Goal: Information Seeking & Learning: Learn about a topic

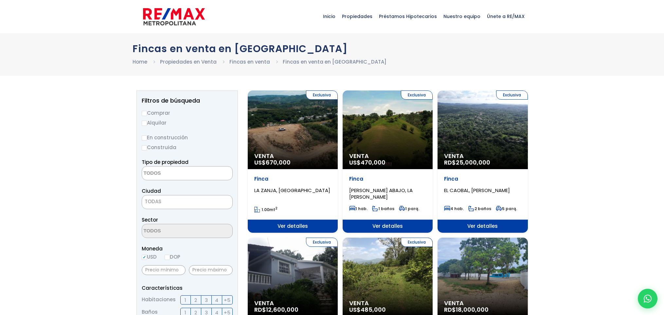
select select
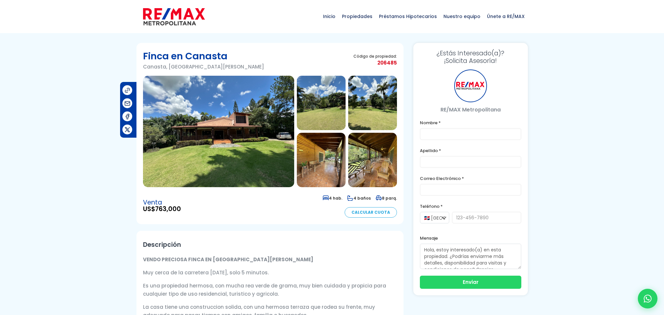
click at [221, 142] on img at bounding box center [218, 131] width 151 height 111
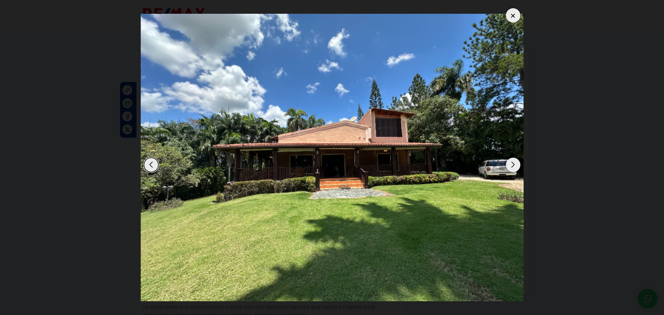
click at [515, 163] on div "Next slide" at bounding box center [513, 165] width 14 height 14
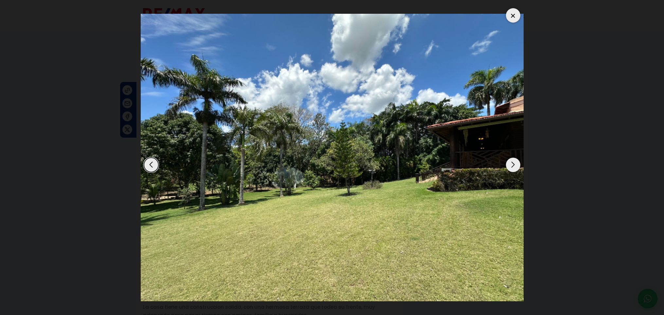
click at [515, 163] on div "Next slide" at bounding box center [513, 165] width 14 height 14
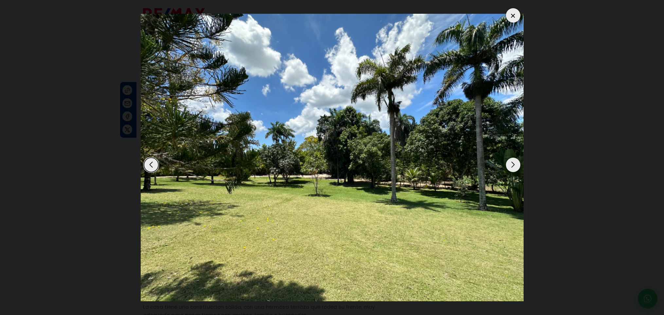
click at [515, 163] on div "Next slide" at bounding box center [513, 165] width 14 height 14
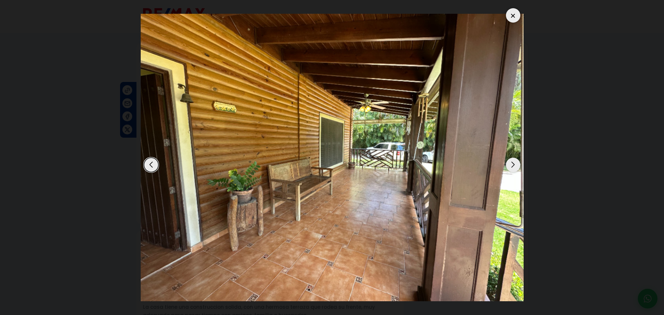
click at [515, 163] on div "Next slide" at bounding box center [513, 165] width 14 height 14
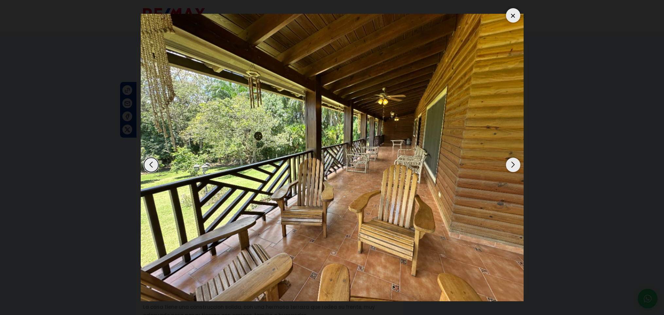
click at [515, 163] on div "Next slide" at bounding box center [513, 165] width 14 height 14
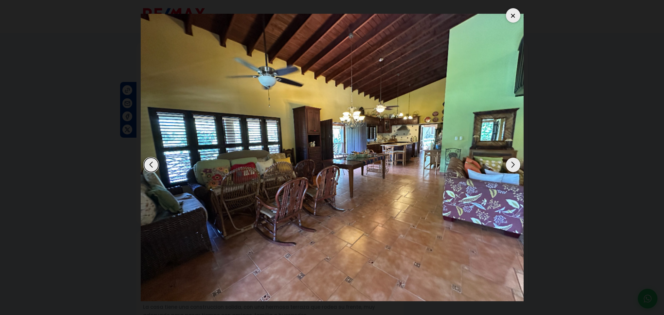
click at [515, 163] on div "Next slide" at bounding box center [513, 165] width 14 height 14
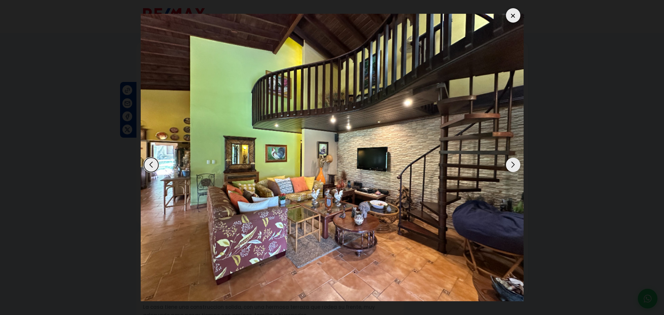
click at [515, 163] on div "Next slide" at bounding box center [513, 165] width 14 height 14
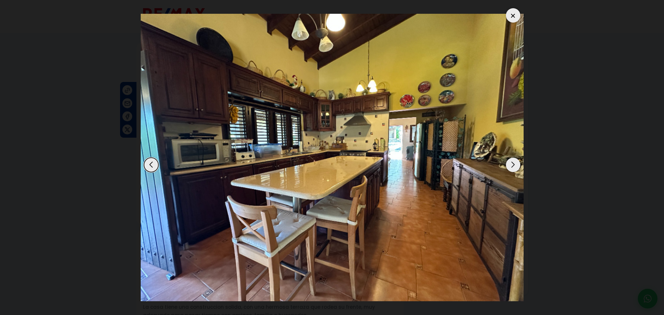
click at [515, 163] on div "Next slide" at bounding box center [513, 165] width 14 height 14
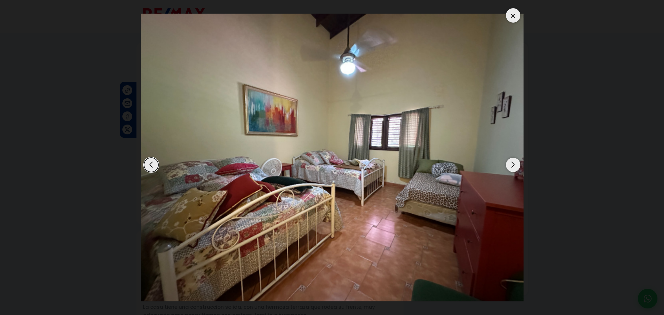
click at [515, 163] on div "Next slide" at bounding box center [513, 165] width 14 height 14
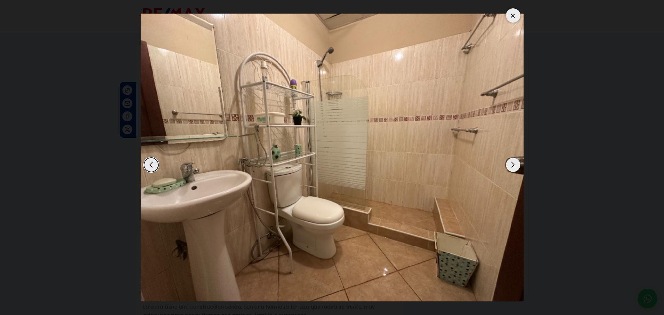
click at [515, 163] on div "Next slide" at bounding box center [513, 165] width 14 height 14
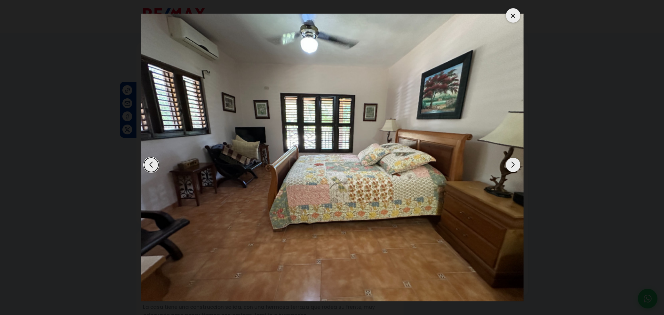
click at [515, 163] on div "Next slide" at bounding box center [513, 165] width 14 height 14
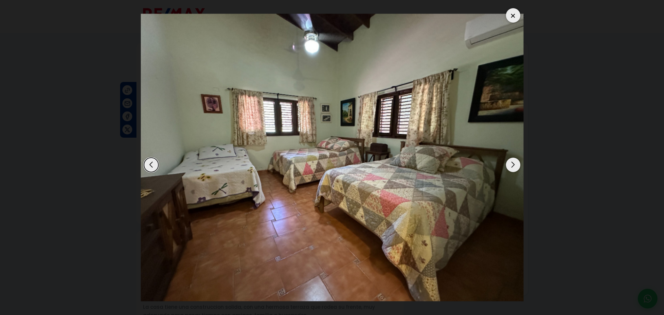
click at [515, 163] on div "Next slide" at bounding box center [513, 165] width 14 height 14
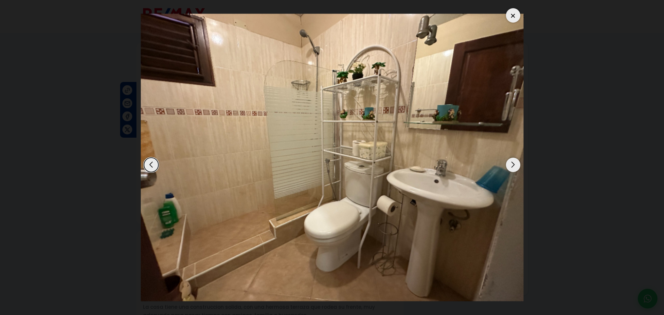
click at [515, 163] on div "Next slide" at bounding box center [513, 165] width 14 height 14
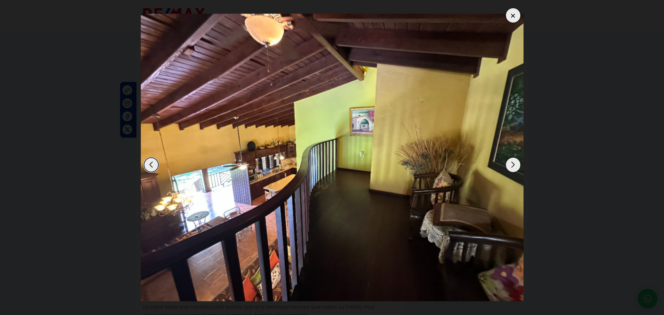
click at [515, 163] on div "Next slide" at bounding box center [513, 165] width 14 height 14
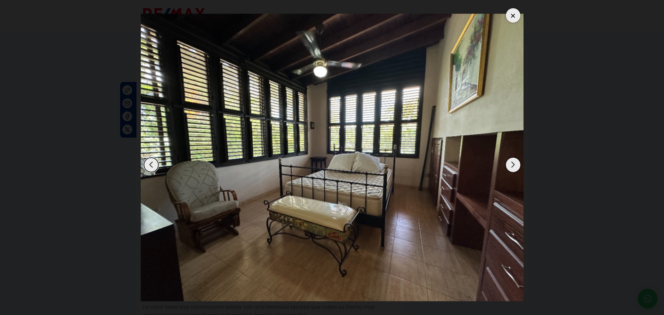
click at [515, 163] on div "Next slide" at bounding box center [513, 165] width 14 height 14
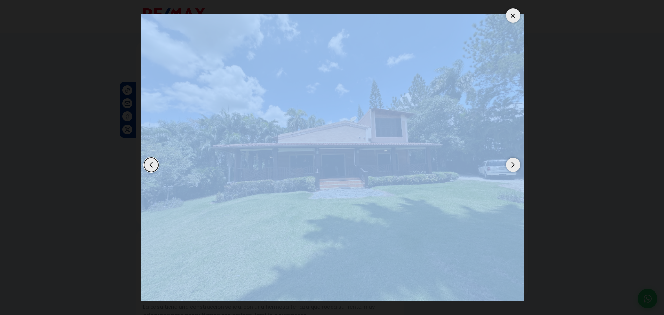
click at [515, 163] on div "Next slide" at bounding box center [513, 165] width 14 height 14
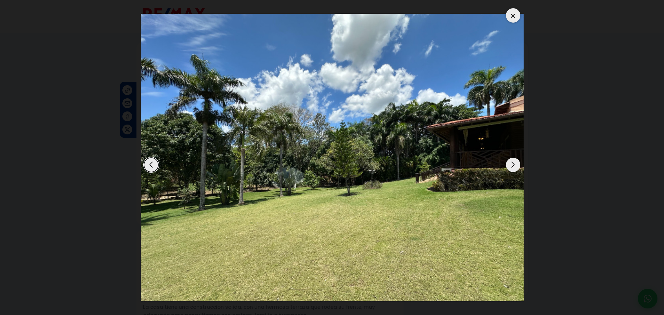
click at [515, 163] on div "Next slide" at bounding box center [513, 165] width 14 height 14
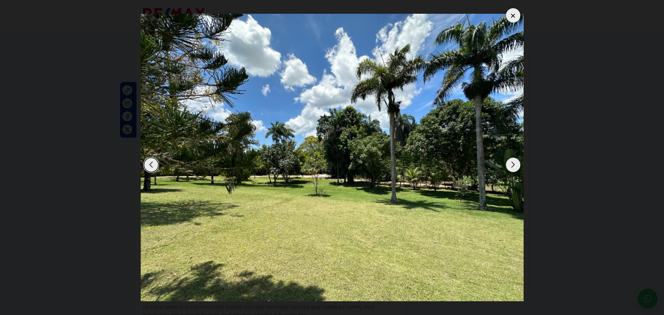
click at [515, 163] on div "Next slide" at bounding box center [513, 165] width 14 height 14
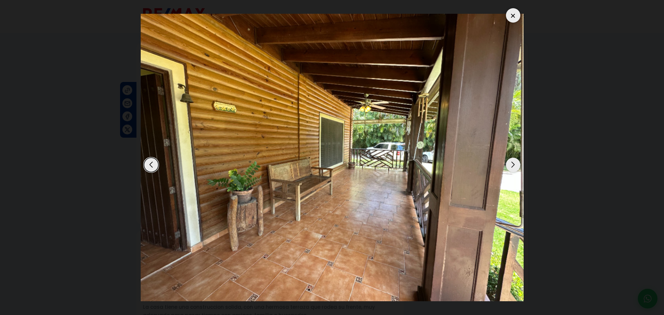
click at [515, 163] on div "Next slide" at bounding box center [513, 165] width 14 height 14
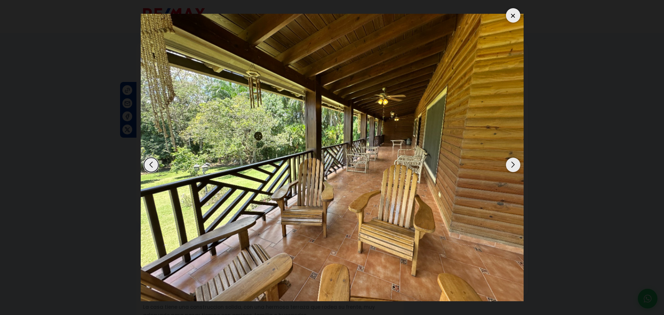
click at [515, 163] on div "Next slide" at bounding box center [513, 165] width 14 height 14
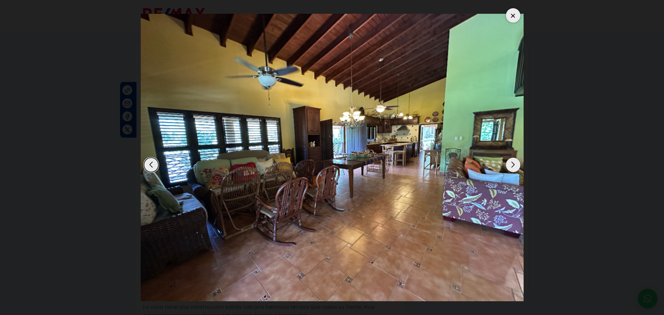
click at [515, 163] on div "Next slide" at bounding box center [513, 165] width 14 height 14
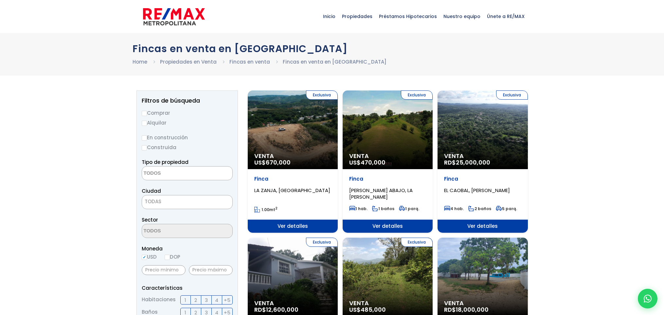
select select
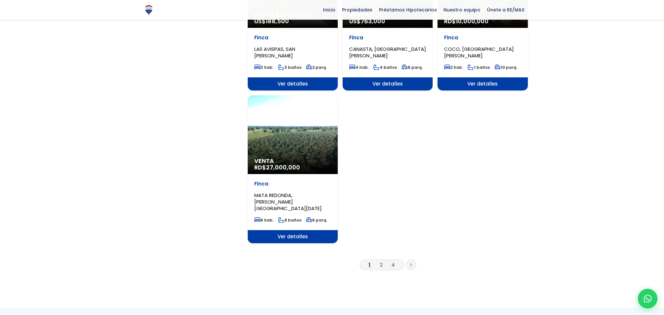
scroll to position [876, 0]
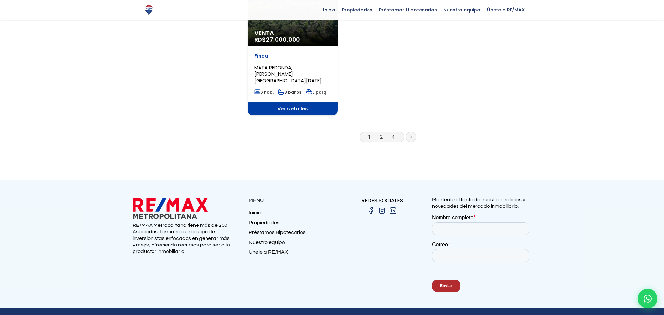
click at [381, 133] on link "2" at bounding box center [381, 136] width 3 height 7
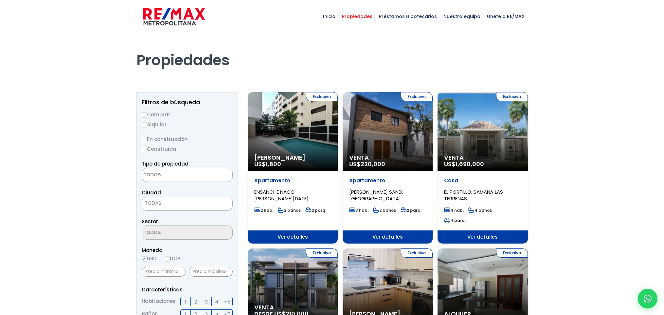
select select
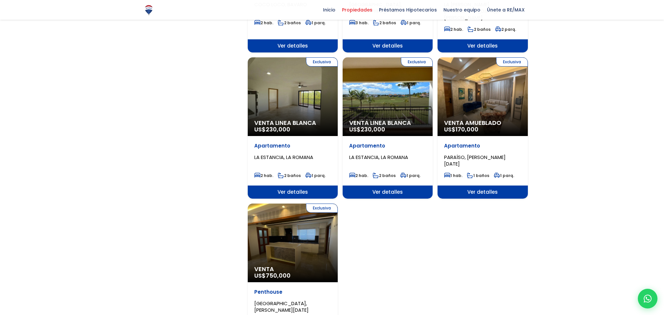
scroll to position [422, 0]
